Goal: Transaction & Acquisition: Purchase product/service

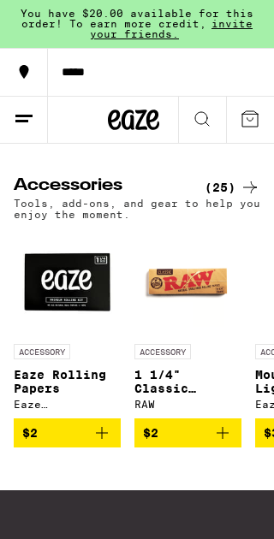
scroll to position [0, 4708]
